Goal: Transaction & Acquisition: Purchase product/service

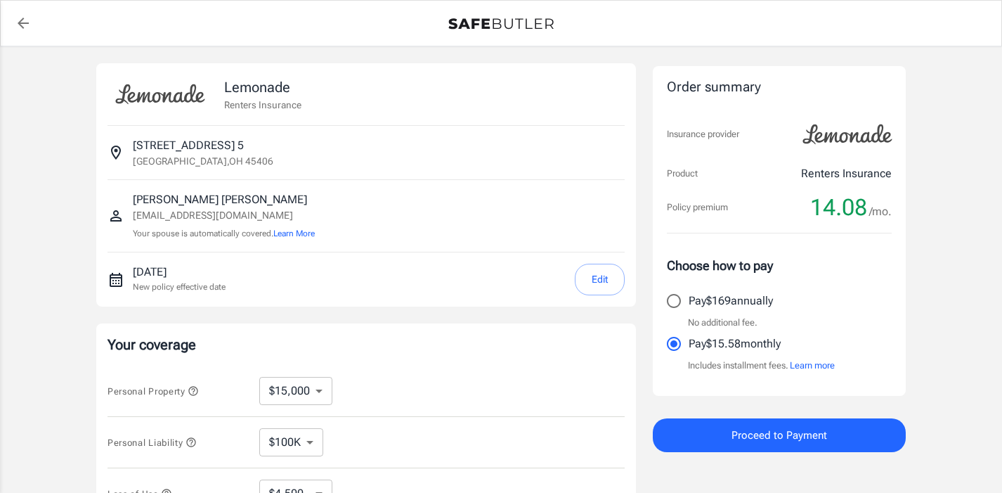
select select "15000"
select select "500"
click at [317, 392] on select "$10,000 $15,000 $20,000 $25,000 $30,000 $40,000 $50,000 $100K $150K $200K $250K" at bounding box center [295, 391] width 73 height 28
select select "30000"
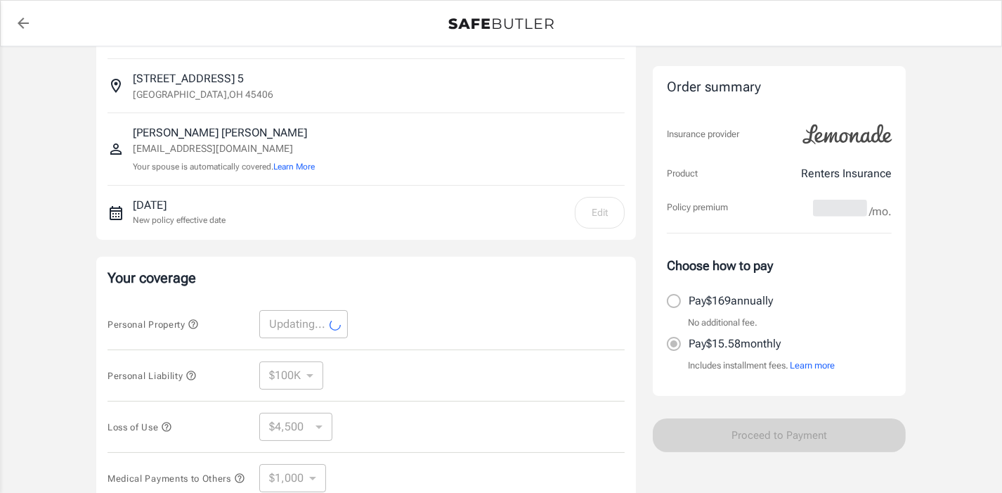
select select "30000"
select select "9000"
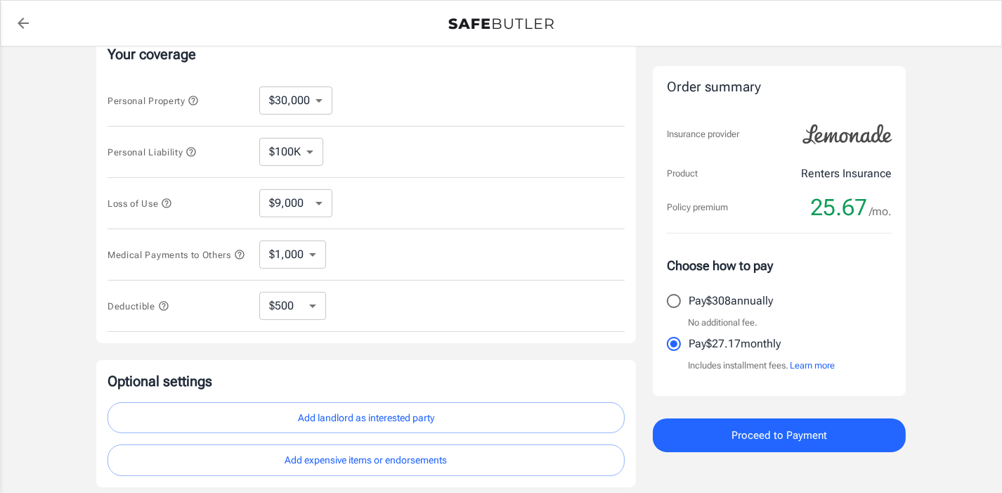
scroll to position [294, 0]
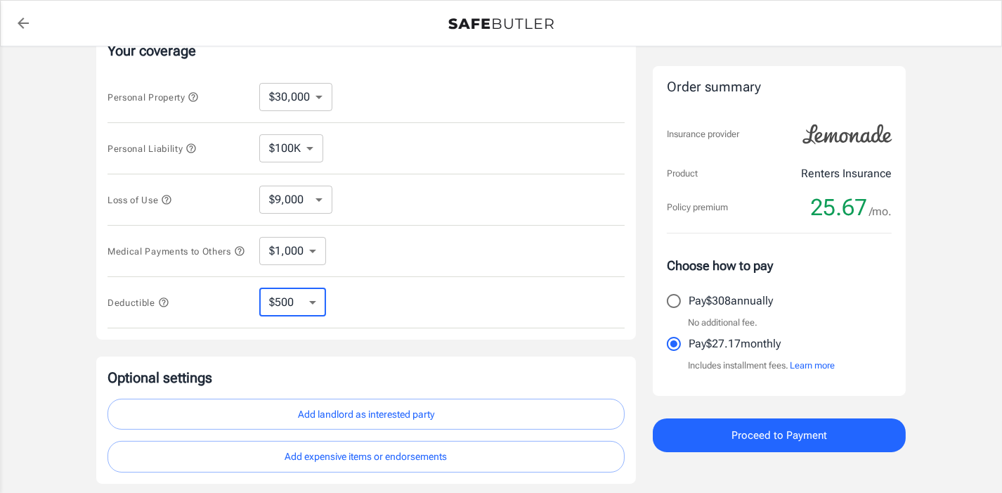
click at [313, 308] on select "$250 $500 $1,000 $2,500" at bounding box center [292, 302] width 67 height 28
click at [432, 340] on div "Your coverage Personal Property $10,000 $15,000 $20,000 $25,000 $30,000 $40,000…" at bounding box center [366, 185] width 540 height 310
click at [311, 149] on select "$100K $300K $500K" at bounding box center [291, 148] width 64 height 28
click at [259, 134] on select "$100K $300K $500K" at bounding box center [291, 148] width 64 height 28
